Goal: Information Seeking & Learning: Learn about a topic

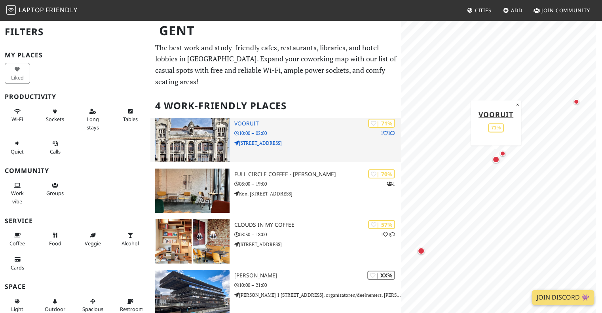
click at [299, 139] on p "[STREET_ADDRESS]" at bounding box center [317, 143] width 167 height 8
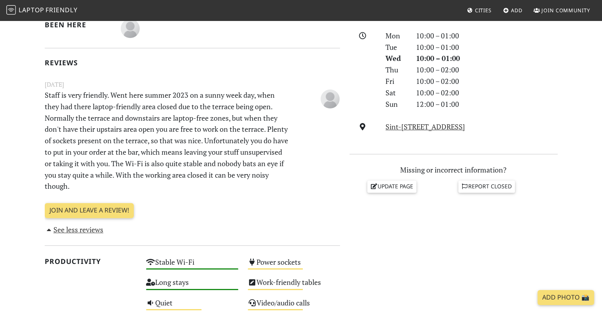
scroll to position [220, 0]
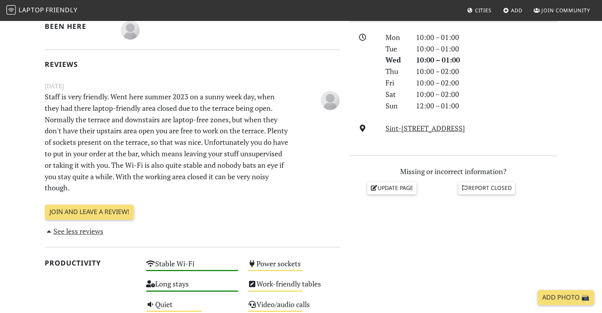
drag, startPoint x: 308, startPoint y: 180, endPoint x: 207, endPoint y: 83, distance: 140.4
click at [207, 83] on div "[DATE] Staff is very friendly. Went here summer 2023 on a sunny week day, when …" at bounding box center [192, 138] width 305 height 114
click at [207, 83] on small "June 27, 2023" at bounding box center [192, 86] width 305 height 10
drag, startPoint x: 207, startPoint y: 83, endPoint x: 243, endPoint y: 169, distance: 92.9
click at [243, 169] on div "June 27, 2023 Staff is very friendly. Went here summer 2023 on a sunny week day…" at bounding box center [192, 138] width 305 height 114
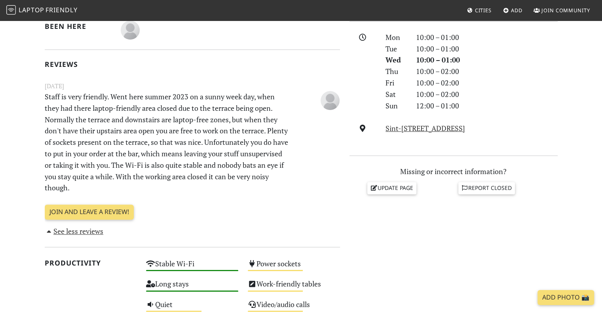
click at [243, 169] on p "Staff is very friendly. Went here summer 2023 on a sunny week day, when they ha…" at bounding box center [167, 142] width 254 height 102
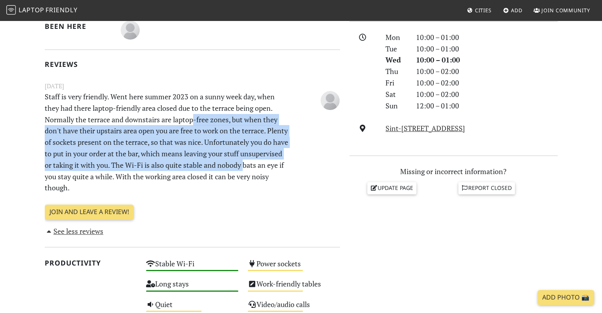
drag, startPoint x: 243, startPoint y: 169, endPoint x: 193, endPoint y: 119, distance: 70.5
click at [193, 119] on p "Staff is very friendly. Went here summer 2023 on a sunny week day, when they ha…" at bounding box center [167, 142] width 254 height 102
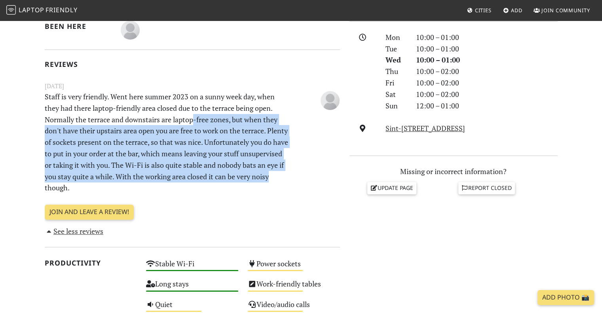
drag, startPoint x: 193, startPoint y: 119, endPoint x: 272, endPoint y: 182, distance: 100.7
click at [272, 182] on p "Staff is very friendly. Went here summer 2023 on a sunny week day, when they ha…" at bounding box center [167, 142] width 254 height 102
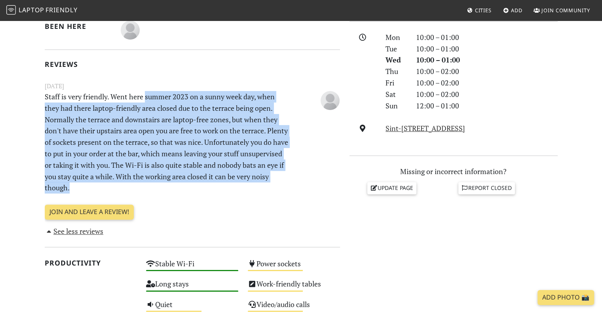
drag, startPoint x: 272, startPoint y: 182, endPoint x: 151, endPoint y: 102, distance: 144.9
click at [151, 102] on p "Staff is very friendly. Went here summer 2023 on a sunny week day, when they ha…" at bounding box center [167, 142] width 254 height 102
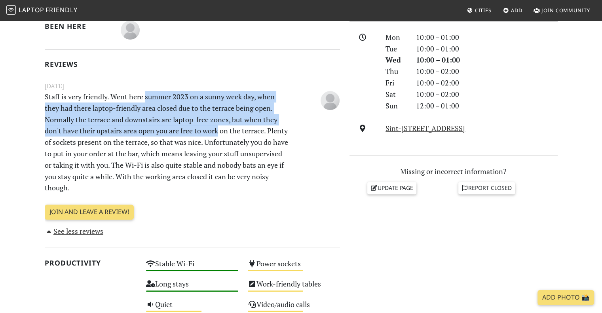
drag, startPoint x: 151, startPoint y: 102, endPoint x: 207, endPoint y: 136, distance: 65.2
click at [207, 136] on p "Staff is very friendly. Went here summer 2023 on a sunny week day, when they ha…" at bounding box center [167, 142] width 254 height 102
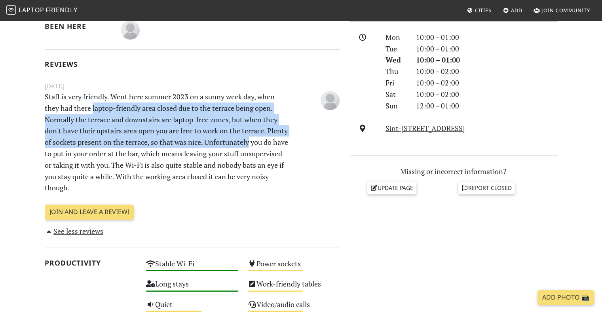
drag, startPoint x: 207, startPoint y: 136, endPoint x: 93, endPoint y: 110, distance: 117.2
click at [93, 110] on p "Staff is very friendly. Went here summer 2023 on a sunny week day, when they ha…" at bounding box center [167, 142] width 254 height 102
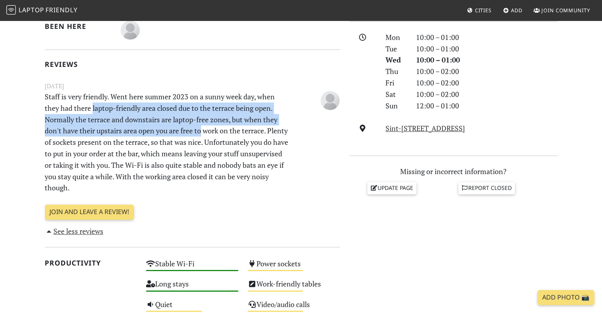
drag, startPoint x: 93, startPoint y: 110, endPoint x: 198, endPoint y: 135, distance: 108.0
click at [198, 135] on p "Staff is very friendly. Went here summer 2023 on a sunny week day, when they ha…" at bounding box center [167, 142] width 254 height 102
drag, startPoint x: 198, startPoint y: 135, endPoint x: 199, endPoint y: 112, distance: 23.4
click at [199, 112] on p "Staff is very friendly. Went here summer 2023 on a sunny week day, when they ha…" at bounding box center [167, 142] width 254 height 102
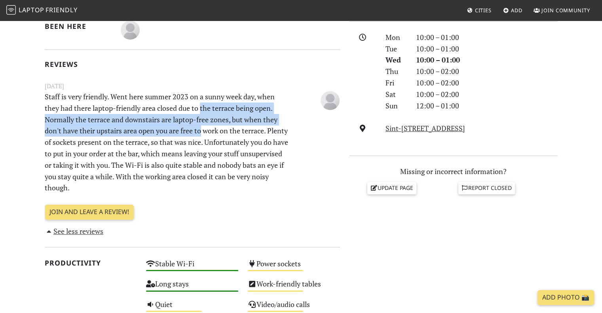
click at [199, 112] on p "Staff is very friendly. Went here summer 2023 on a sunny week day, when they ha…" at bounding box center [167, 142] width 254 height 102
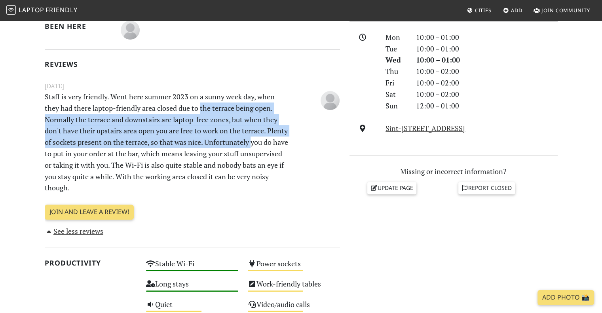
drag, startPoint x: 199, startPoint y: 112, endPoint x: 250, endPoint y: 144, distance: 59.9
click at [250, 144] on p "Staff is very friendly. Went here summer 2023 on a sunny week day, when they ha…" at bounding box center [167, 142] width 254 height 102
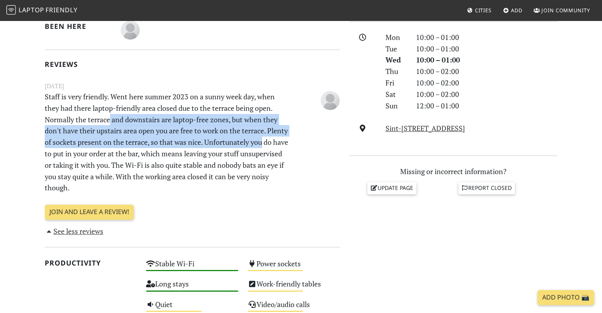
drag, startPoint x: 250, startPoint y: 144, endPoint x: 109, endPoint y: 115, distance: 143.7
click at [109, 115] on p "Staff is very friendly. Went here summer 2023 on a sunny week day, when they ha…" at bounding box center [167, 142] width 254 height 102
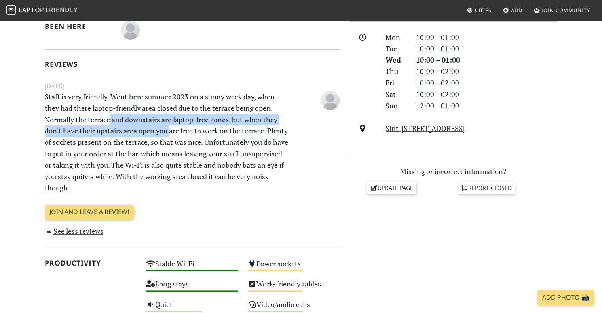
drag, startPoint x: 109, startPoint y: 115, endPoint x: 168, endPoint y: 136, distance: 62.4
click at [168, 136] on p "Staff is very friendly. Went here summer 2023 on a sunny week day, when they ha…" at bounding box center [167, 142] width 254 height 102
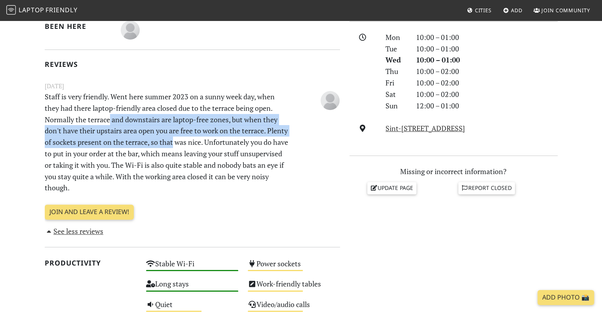
click at [168, 136] on p "Staff is very friendly. Went here summer 2023 on a sunny week day, when they ha…" at bounding box center [167, 142] width 254 height 102
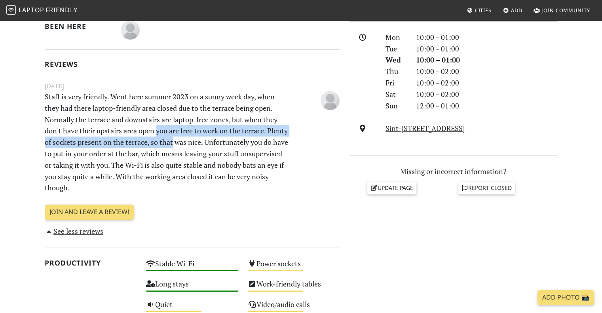
drag, startPoint x: 168, startPoint y: 136, endPoint x: 158, endPoint y: 131, distance: 11.0
click at [158, 131] on p "Staff is very friendly. Went here summer 2023 on a sunny week day, when they ha…" at bounding box center [167, 142] width 254 height 102
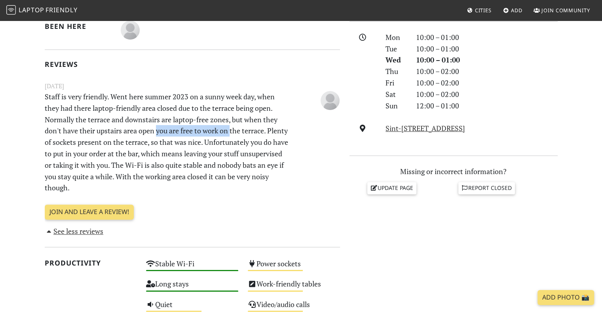
drag, startPoint x: 158, startPoint y: 131, endPoint x: 227, endPoint y: 132, distance: 68.4
click at [227, 132] on p "Staff is very friendly. Went here summer 2023 on a sunny week day, when they ha…" at bounding box center [167, 142] width 254 height 102
drag, startPoint x: 227, startPoint y: 132, endPoint x: 127, endPoint y: 128, distance: 99.8
click at [127, 128] on p "Staff is very friendly. Went here summer 2023 on a sunny week day, when they ha…" at bounding box center [167, 142] width 254 height 102
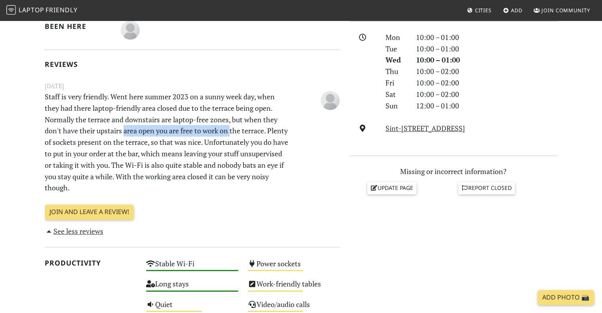
click at [127, 128] on p "Staff is very friendly. Went here summer 2023 on a sunny week day, when they ha…" at bounding box center [167, 142] width 254 height 102
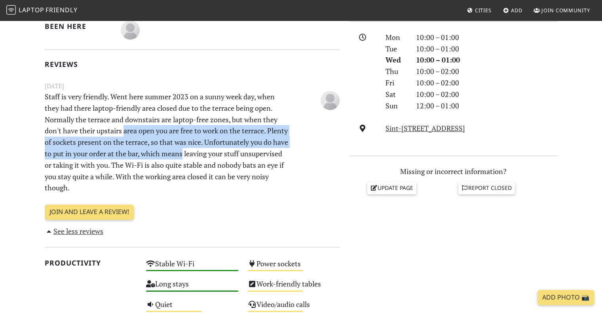
drag, startPoint x: 127, startPoint y: 128, endPoint x: 174, endPoint y: 153, distance: 53.8
click at [174, 153] on p "Staff is very friendly. Went here summer 2023 on a sunny week day, when they ha…" at bounding box center [167, 142] width 254 height 102
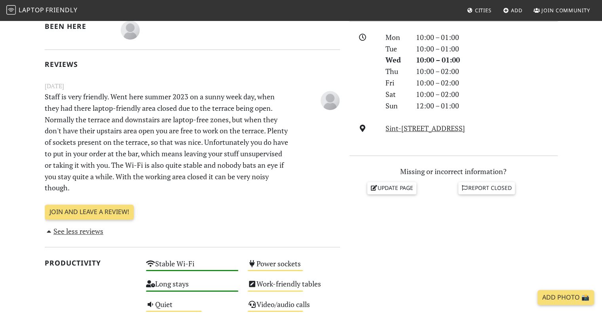
click at [97, 156] on p "Staff is very friendly. Went here summer 2023 on a sunny week day, when they ha…" at bounding box center [167, 142] width 254 height 102
drag, startPoint x: 97, startPoint y: 156, endPoint x: 162, endPoint y: 153, distance: 65.3
click at [162, 153] on p "Staff is very friendly. Went here summer 2023 on a sunny week day, when they ha…" at bounding box center [167, 142] width 254 height 102
drag, startPoint x: 162, startPoint y: 153, endPoint x: 100, endPoint y: 150, distance: 61.4
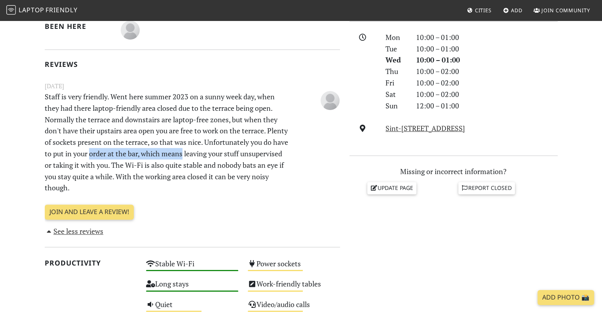
click at [100, 150] on p "Staff is very friendly. Went here summer 2023 on a sunny week day, when they ha…" at bounding box center [167, 142] width 254 height 102
drag, startPoint x: 100, startPoint y: 150, endPoint x: 203, endPoint y: 156, distance: 103.1
click at [203, 156] on p "Staff is very friendly. Went here summer 2023 on a sunny week day, when they ha…" at bounding box center [167, 142] width 254 height 102
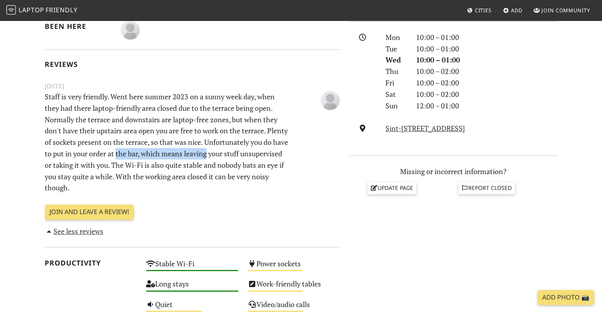
drag, startPoint x: 203, startPoint y: 156, endPoint x: 117, endPoint y: 153, distance: 86.3
click at [117, 153] on p "Staff is very friendly. Went here summer 2023 on a sunny week day, when they ha…" at bounding box center [167, 142] width 254 height 102
drag, startPoint x: 117, startPoint y: 153, endPoint x: 169, endPoint y: 148, distance: 52.4
click at [169, 148] on p "Staff is very friendly. Went here summer 2023 on a sunny week day, when they ha…" at bounding box center [167, 142] width 254 height 102
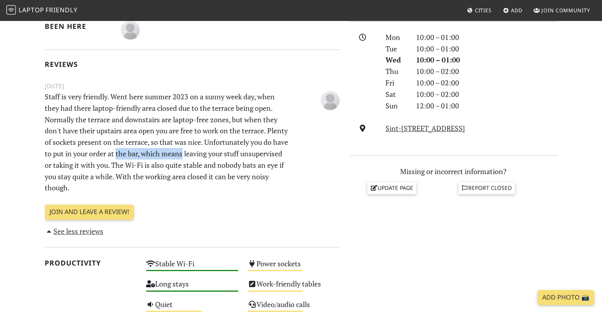
click at [169, 148] on p "Staff is very friendly. Went here summer 2023 on a sunny week day, when they ha…" at bounding box center [167, 142] width 254 height 102
drag, startPoint x: 169, startPoint y: 148, endPoint x: 111, endPoint y: 150, distance: 58.2
click at [111, 150] on p "Staff is very friendly. Went here summer 2023 on a sunny week day, when they ha…" at bounding box center [167, 142] width 254 height 102
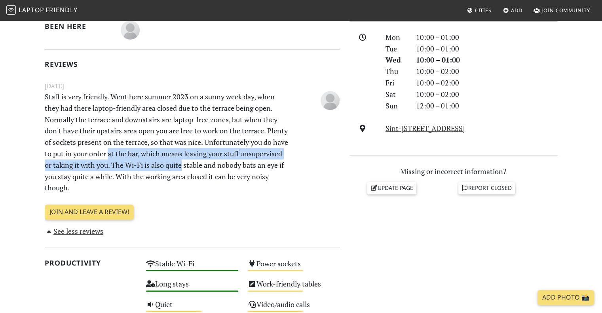
drag, startPoint x: 111, startPoint y: 150, endPoint x: 176, endPoint y: 160, distance: 66.0
click at [176, 160] on p "Staff is very friendly. Went here summer 2023 on a sunny week day, when they ha…" at bounding box center [167, 142] width 254 height 102
drag, startPoint x: 176, startPoint y: 160, endPoint x: 89, endPoint y: 156, distance: 87.9
click at [89, 156] on p "Staff is very friendly. Went here summer 2023 on a sunny week day, when they ha…" at bounding box center [167, 142] width 254 height 102
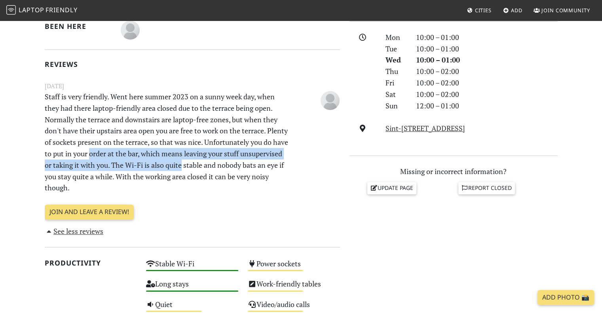
click at [89, 156] on p "Staff is very friendly. Went here summer 2023 on a sunny week day, when they ha…" at bounding box center [167, 142] width 254 height 102
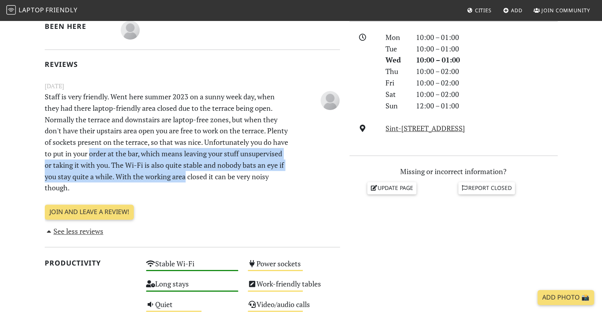
drag, startPoint x: 89, startPoint y: 156, endPoint x: 175, endPoint y: 171, distance: 87.5
click at [175, 171] on p "Staff is very friendly. Went here summer 2023 on a sunny week day, when they ha…" at bounding box center [167, 142] width 254 height 102
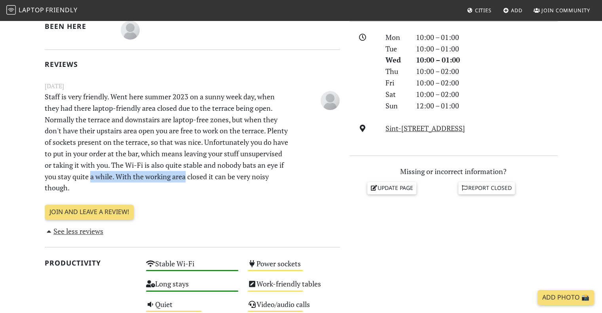
drag, startPoint x: 175, startPoint y: 171, endPoint x: 91, endPoint y: 172, distance: 83.9
click at [91, 172] on p "Staff is very friendly. Went here summer 2023 on a sunny week day, when they ha…" at bounding box center [167, 142] width 254 height 102
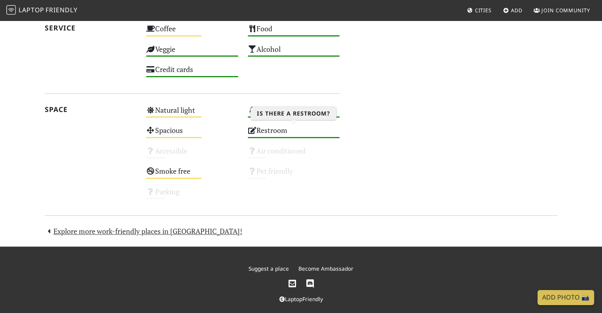
scroll to position [584, 0]
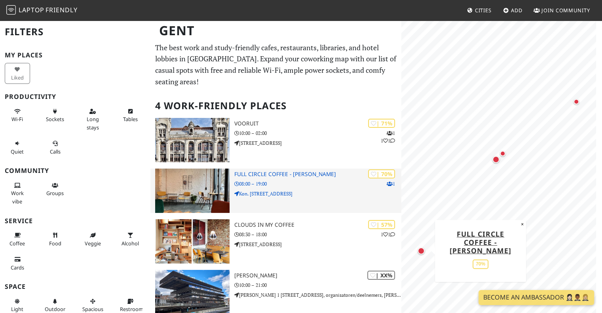
click at [316, 168] on div "| 70% 1 Full Circle Coffee - Astrid 08:00 – 19:00 Kon. Astridlaan 218" at bounding box center [317, 190] width 167 height 44
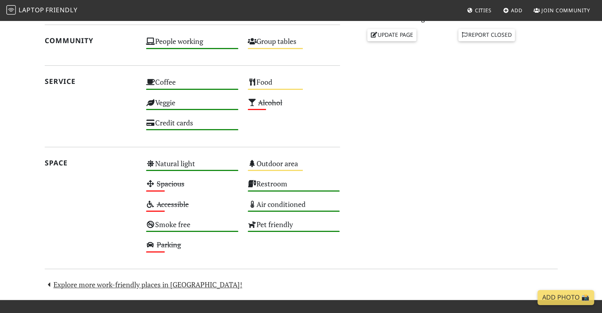
scroll to position [392, 0]
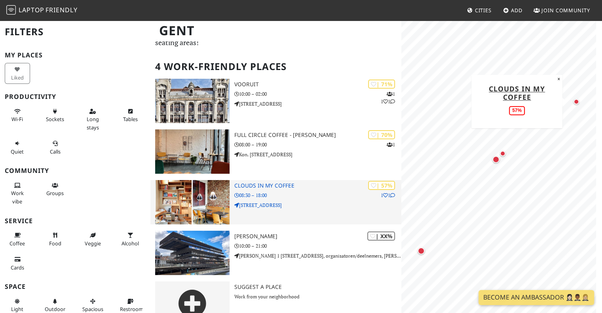
scroll to position [46, 0]
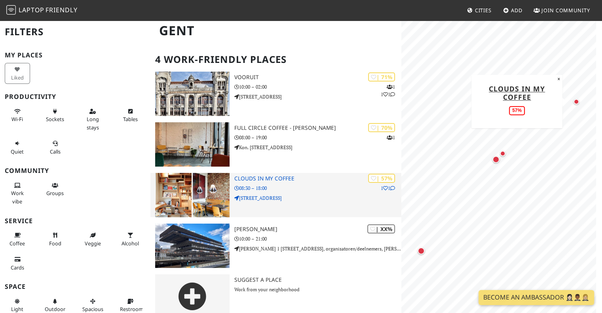
click at [304, 181] on div "| 57% 1 1 clouds in my coffee 08:30 – 18:00 Dendermondsesteenweg 104" at bounding box center [317, 195] width 167 height 44
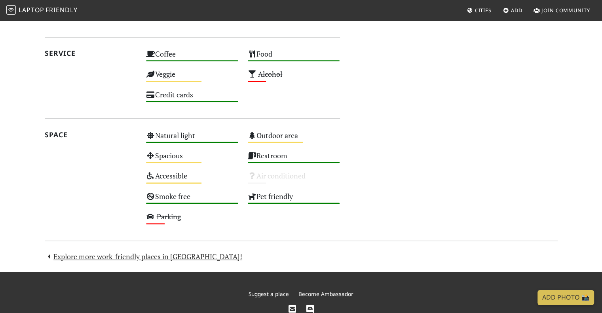
scroll to position [500, 0]
